Goal: Answer question/provide support: Answer question/provide support

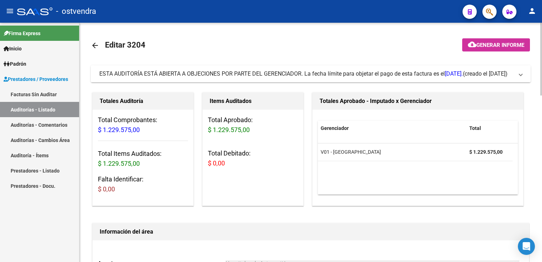
click at [520, 74] on span at bounding box center [520, 74] width 3 height 8
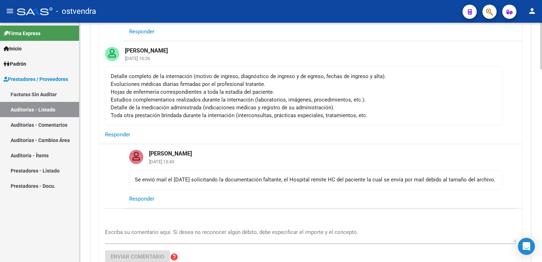
scroll to position [248, 0]
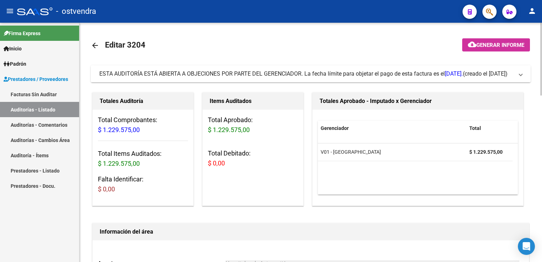
click at [521, 77] on span at bounding box center [520, 74] width 3 height 8
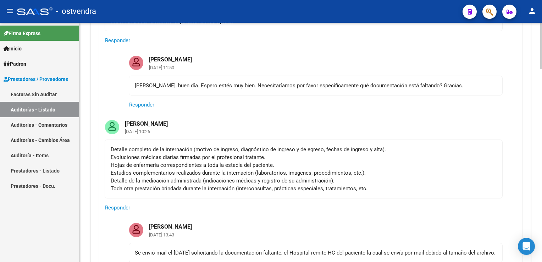
scroll to position [106, 0]
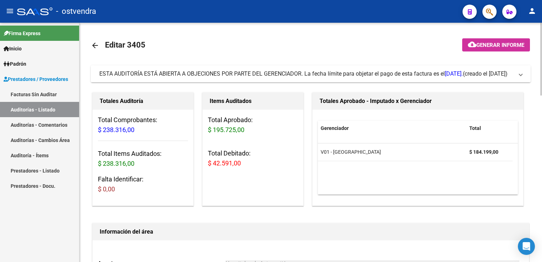
click at [521, 74] on span at bounding box center [520, 74] width 3 height 8
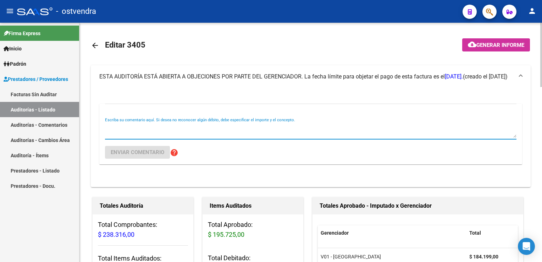
click at [168, 125] on textarea "Escriba su comentario aquí. Si desea no reconocer algún débito, debe especifica…" at bounding box center [310, 130] width 411 height 14
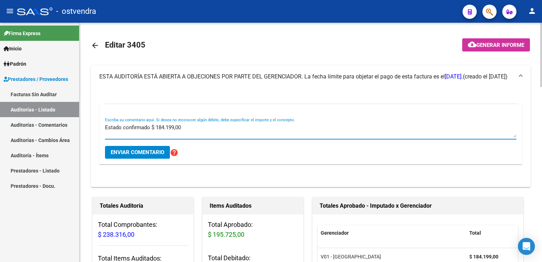
type textarea "Estado confirmado $ 184.199,00"
click at [146, 153] on span "Enviar comentario" at bounding box center [138, 152] width 54 height 6
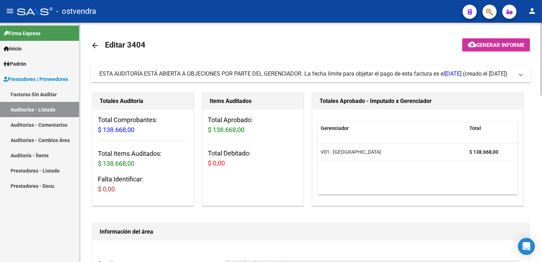
click at [517, 72] on span "ESTA AUDITORÍA ESTÁ ABIERTA A OBJECIONES POR PARTE DEL GERENCIADOR. La fecha lí…" at bounding box center [309, 74] width 420 height 8
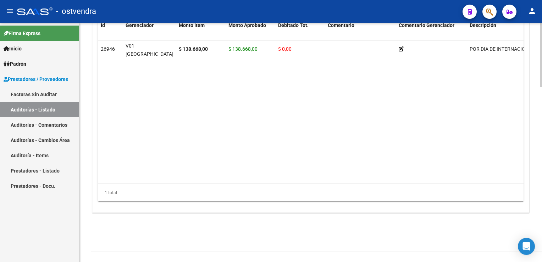
scroll to position [438, 0]
